Goal: Transaction & Acquisition: Book appointment/travel/reservation

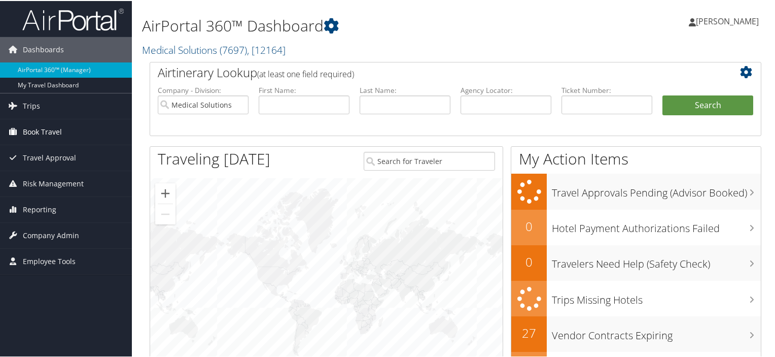
click at [46, 130] on span "Book Travel" at bounding box center [42, 130] width 39 height 25
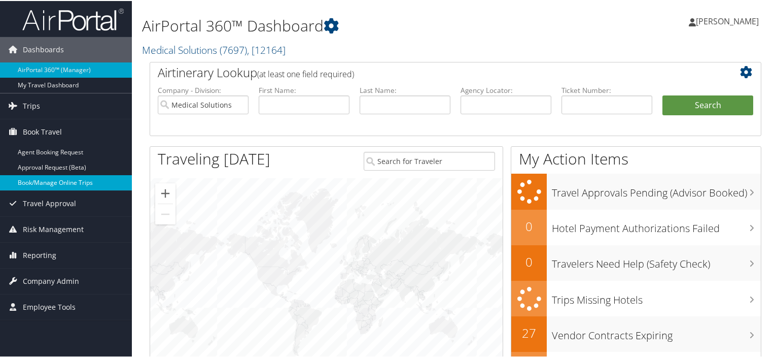
click at [50, 179] on link "Book/Manage Online Trips" at bounding box center [66, 181] width 132 height 15
